Goal: Task Accomplishment & Management: Use online tool/utility

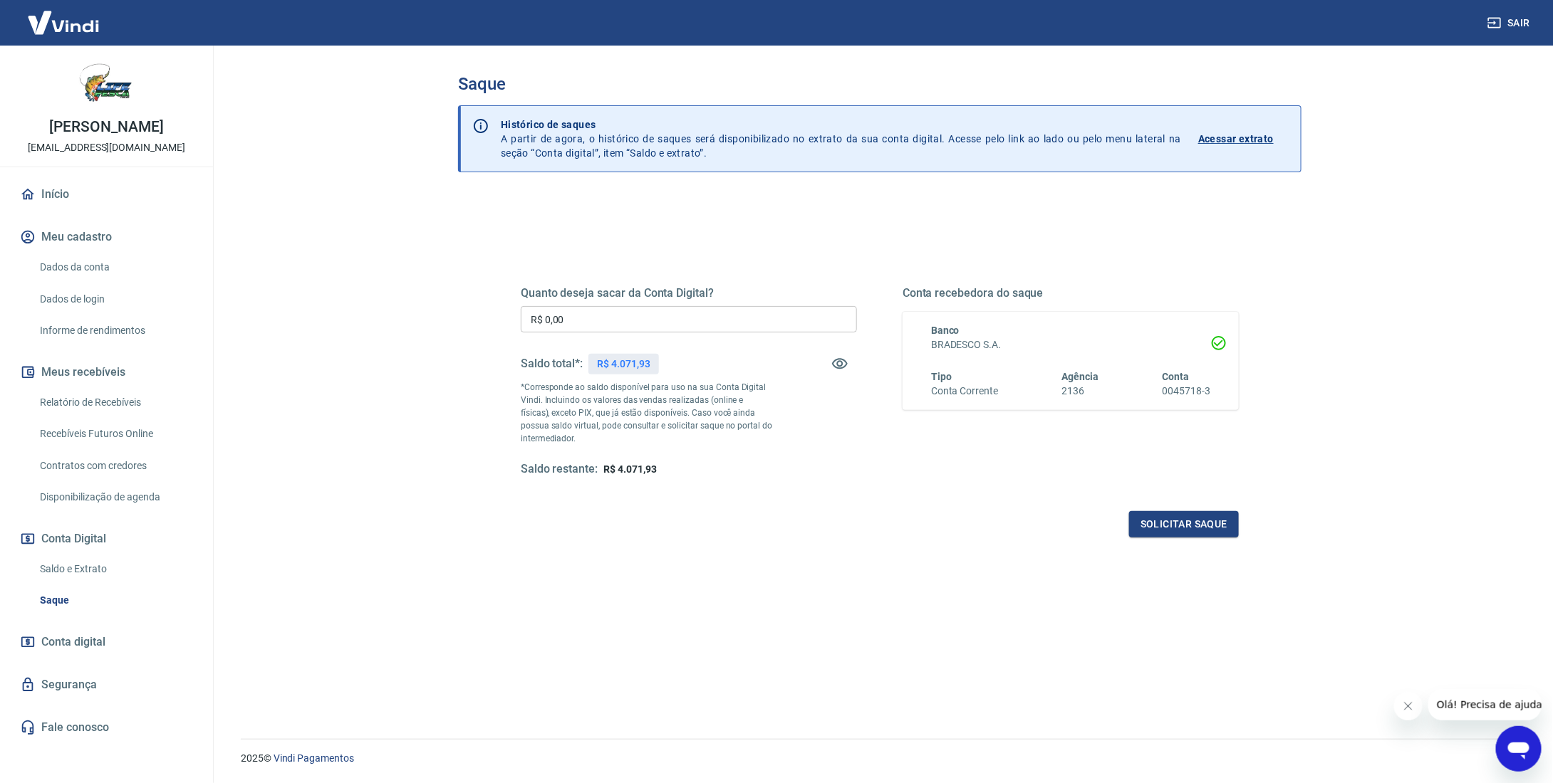
click at [610, 322] on input "R$ 0,00" at bounding box center [689, 319] width 336 height 26
type input "R$ 4.071,93"
click at [1189, 526] on button "Solicitar saque" at bounding box center [1184, 524] width 110 height 26
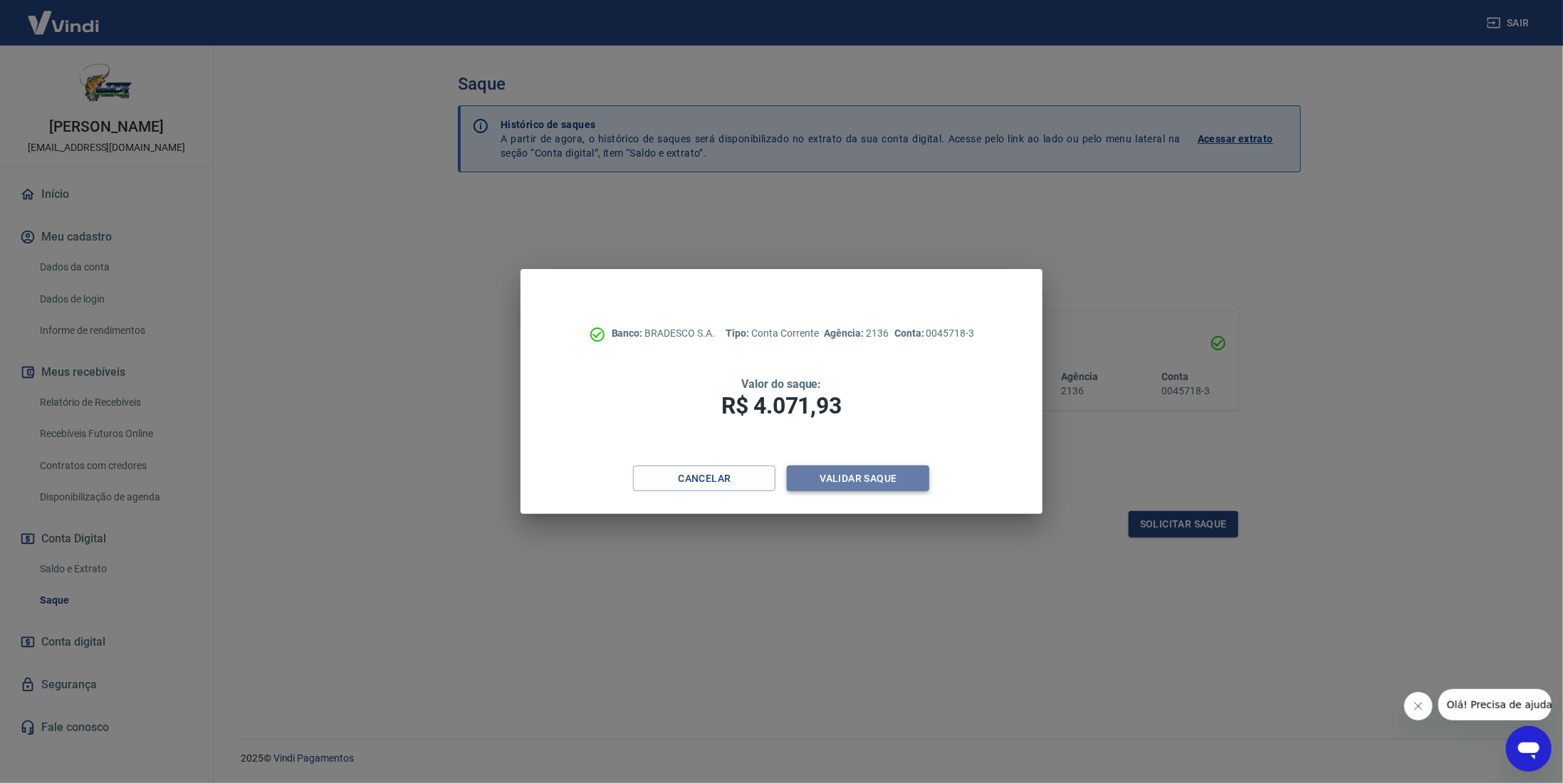
click at [875, 478] on button "Validar saque" at bounding box center [858, 479] width 142 height 26
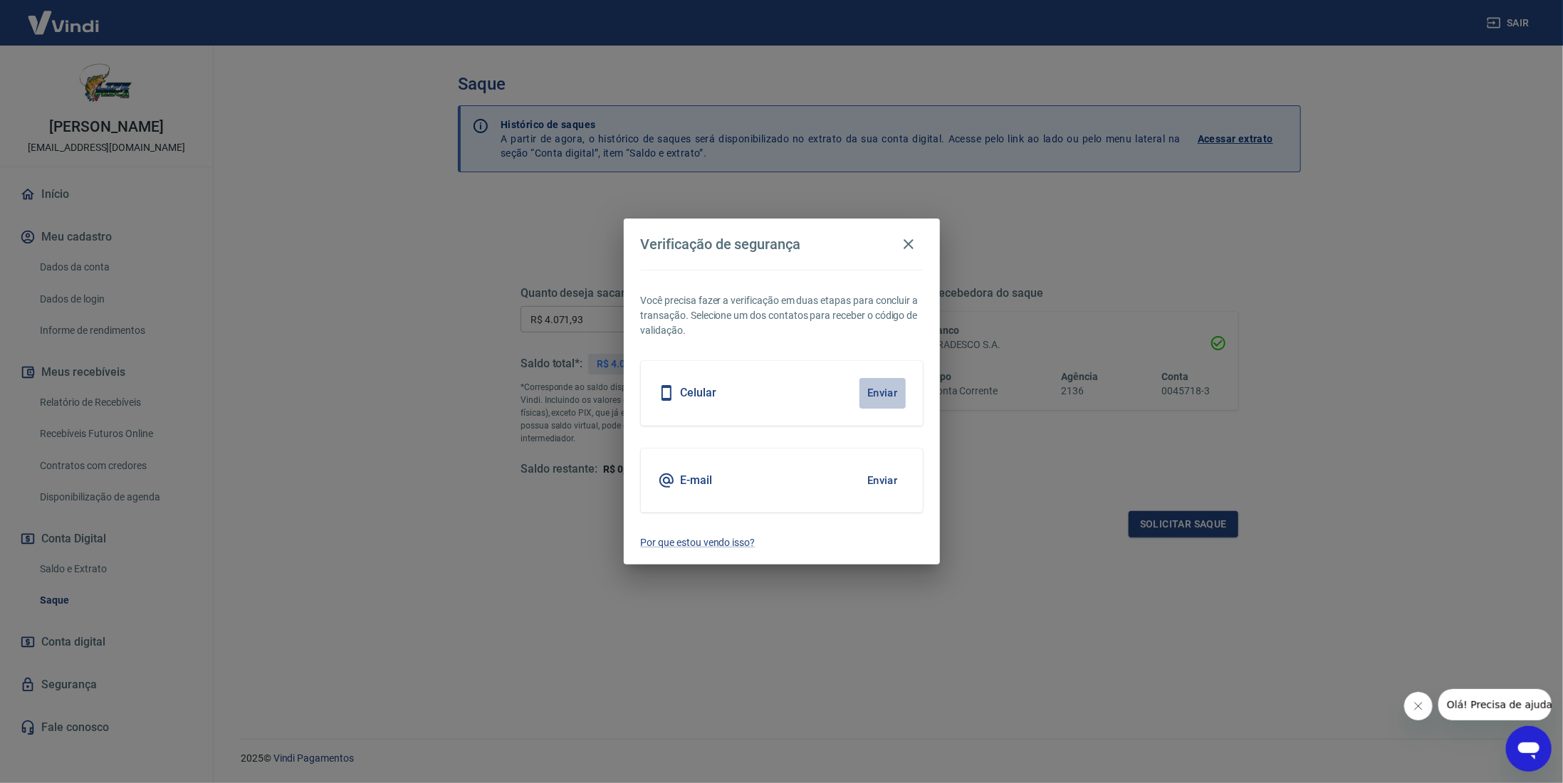
click at [882, 397] on button "Enviar" at bounding box center [883, 393] width 46 height 30
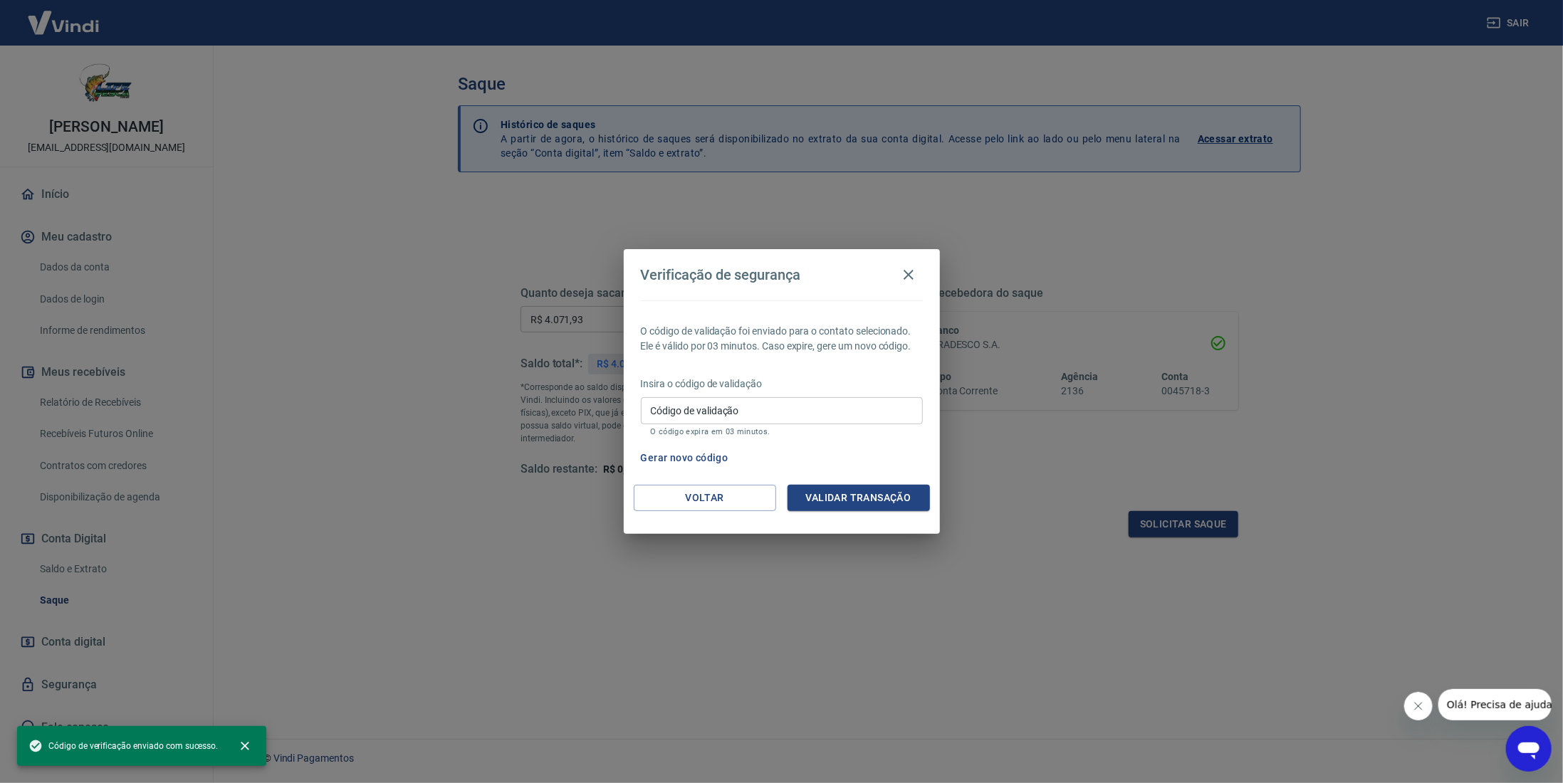
click at [741, 406] on input "Código de validação" at bounding box center [782, 410] width 282 height 26
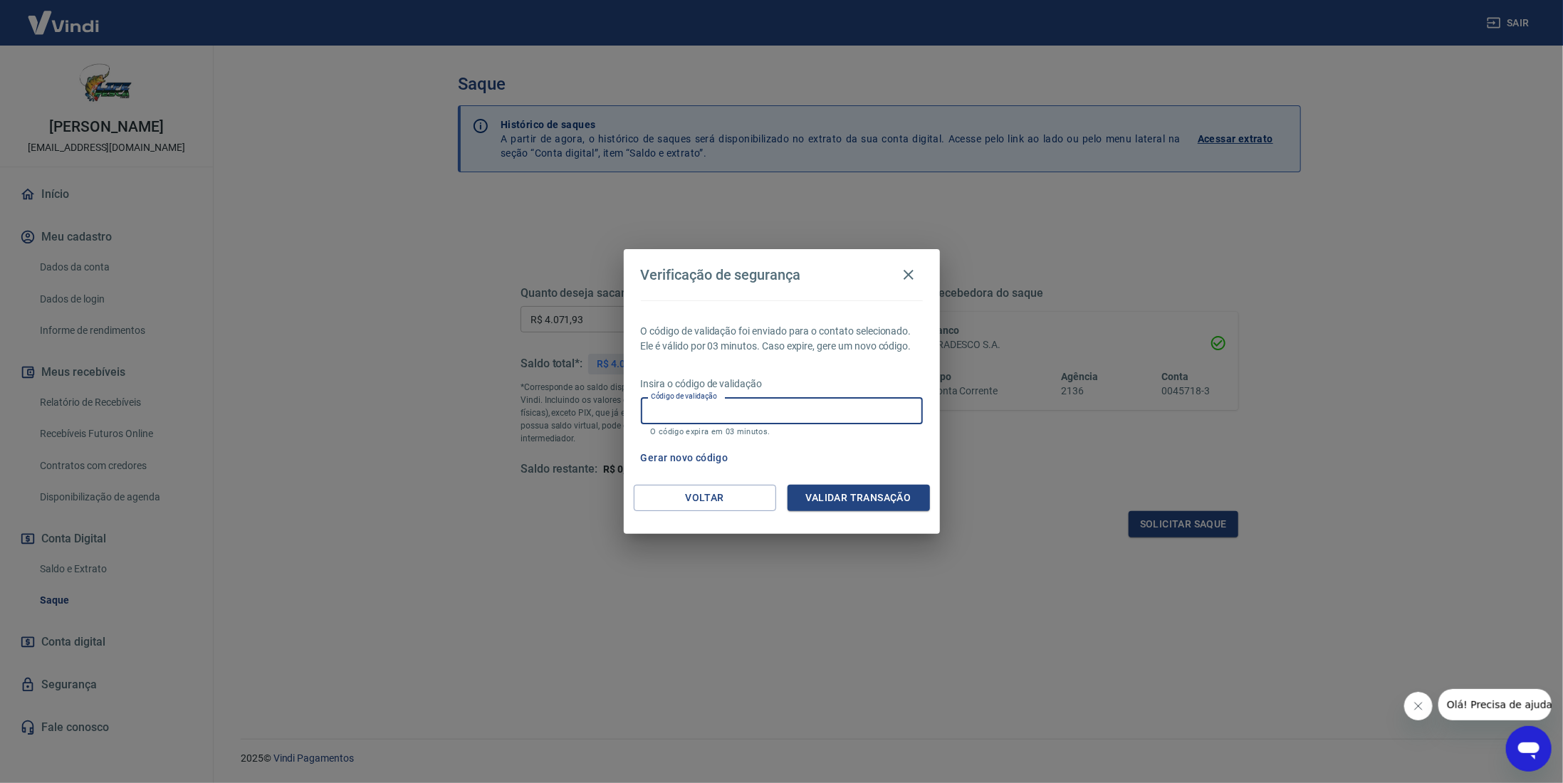
click at [682, 407] on input "Código de validação" at bounding box center [782, 410] width 282 height 26
click at [684, 402] on input "Código de validação" at bounding box center [782, 410] width 282 height 26
click at [672, 412] on input "Código de validação" at bounding box center [782, 410] width 282 height 26
type input "687137"
click at [890, 483] on div "O código de validação foi enviado para o contato selecionado. Ele é válido por …" at bounding box center [782, 393] width 316 height 184
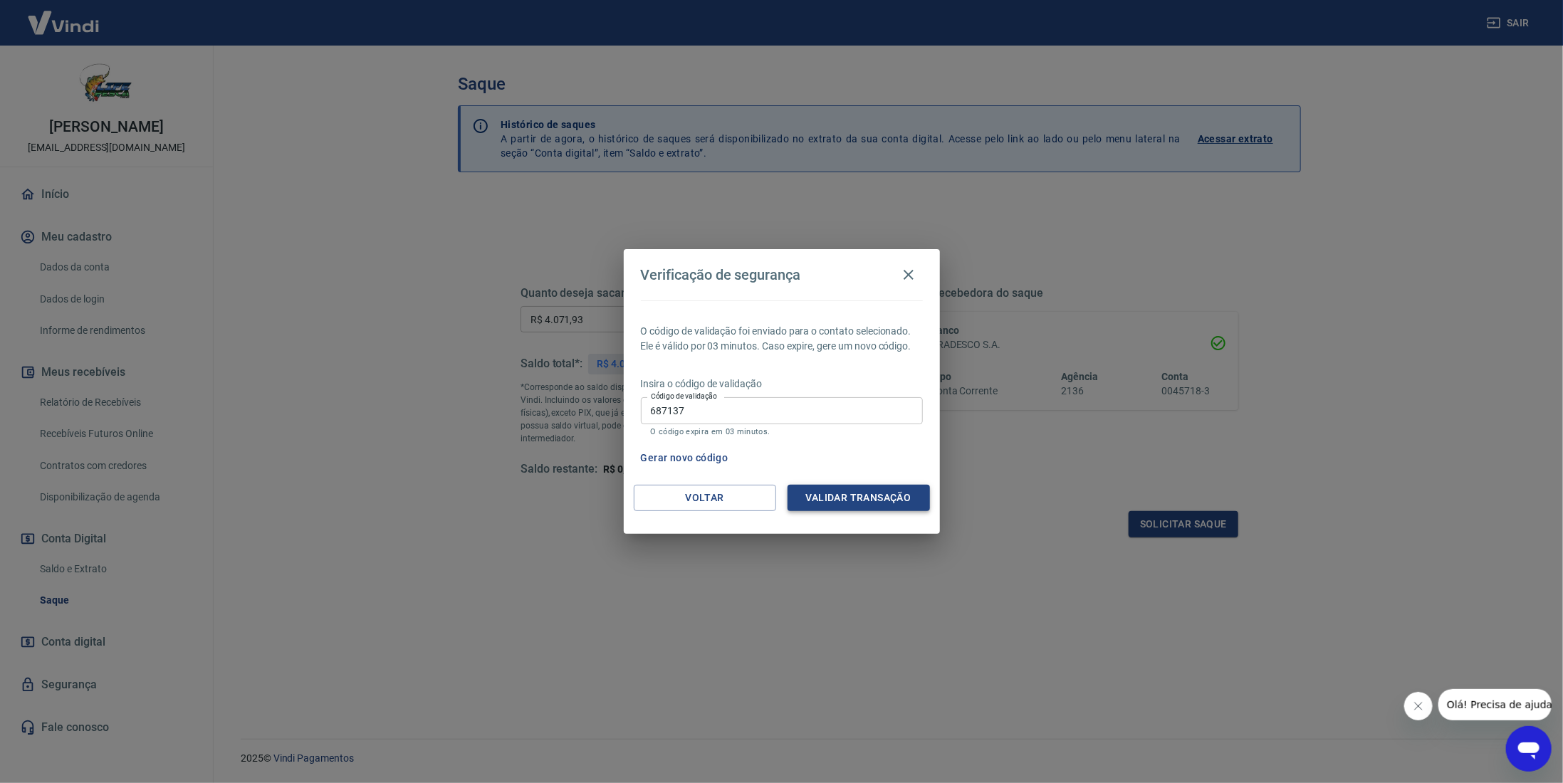
click at [874, 501] on button "Validar transação" at bounding box center [859, 498] width 142 height 26
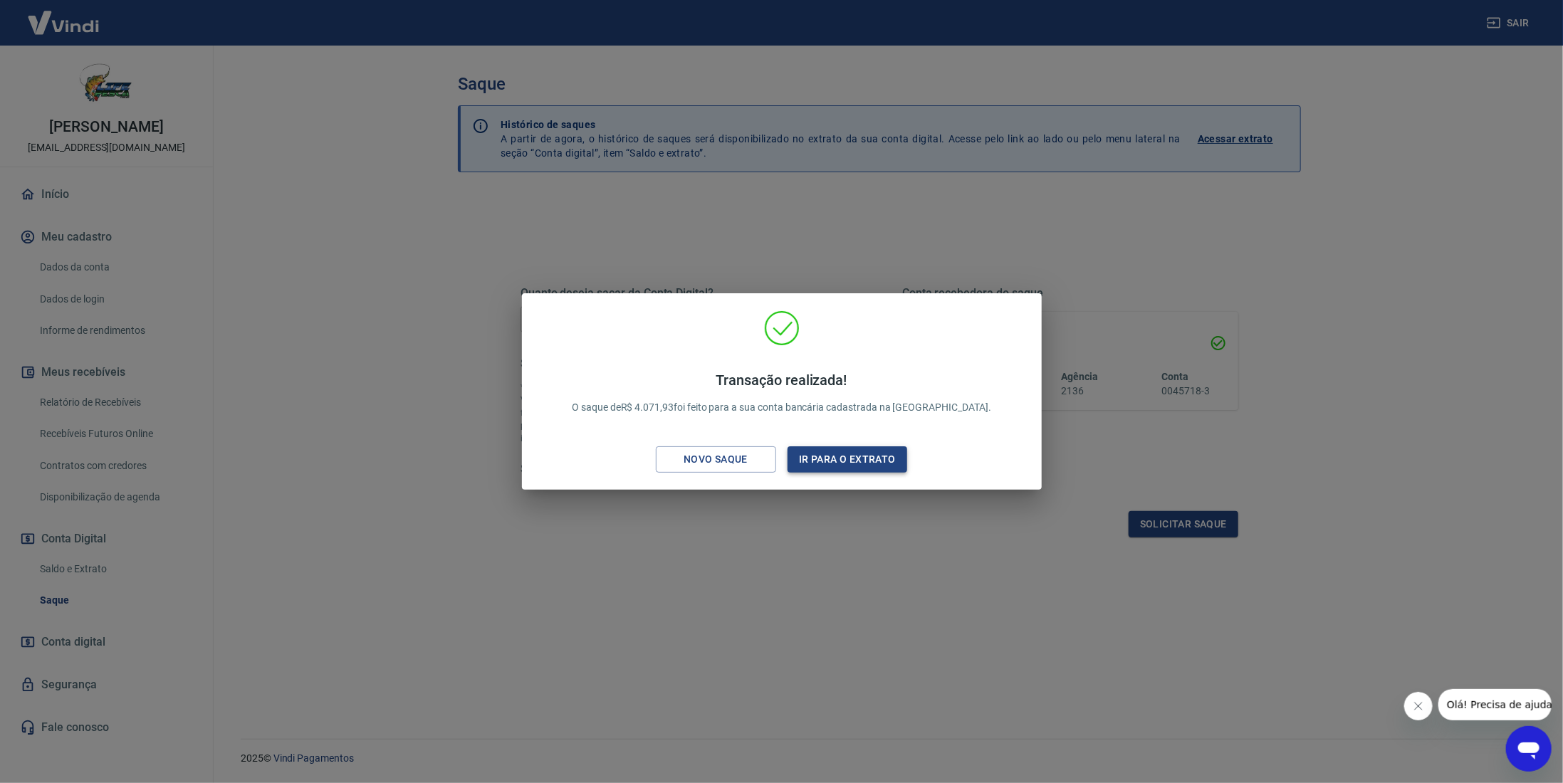
click at [843, 465] on button "Ir para o extrato" at bounding box center [848, 460] width 120 height 26
